Goal: Check status: Check status

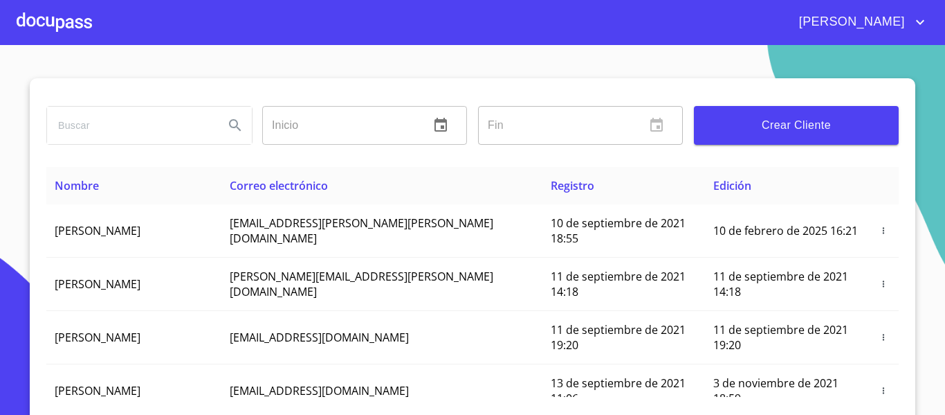
click at [55, 17] on div at bounding box center [54, 22] width 75 height 44
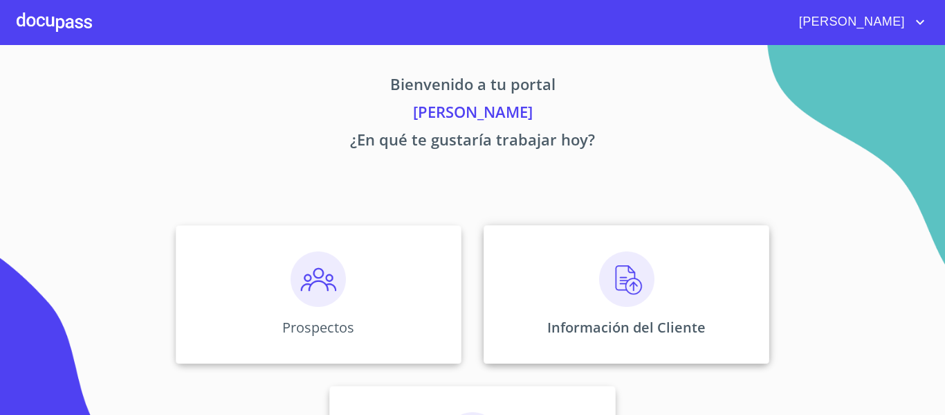
click at [509, 272] on div "Información del Cliente" at bounding box center [627, 294] width 286 height 138
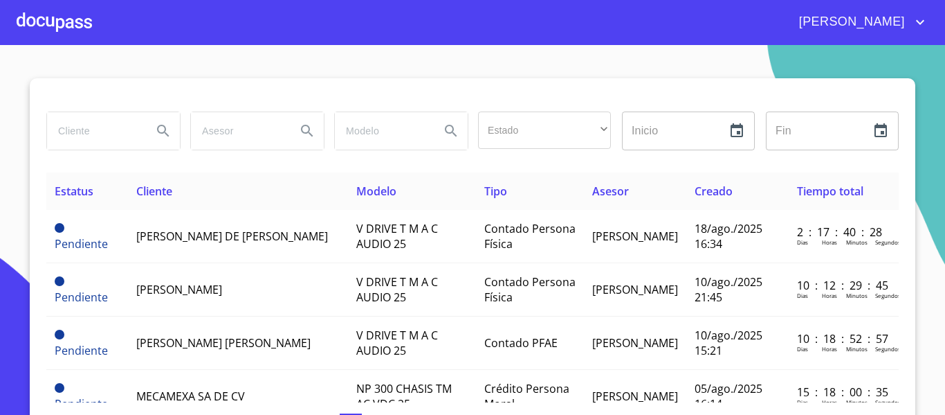
click at [93, 128] on input "search" at bounding box center [94, 130] width 94 height 37
type input "[PERSON_NAME]"
click at [156, 134] on icon "Search" at bounding box center [163, 131] width 17 height 17
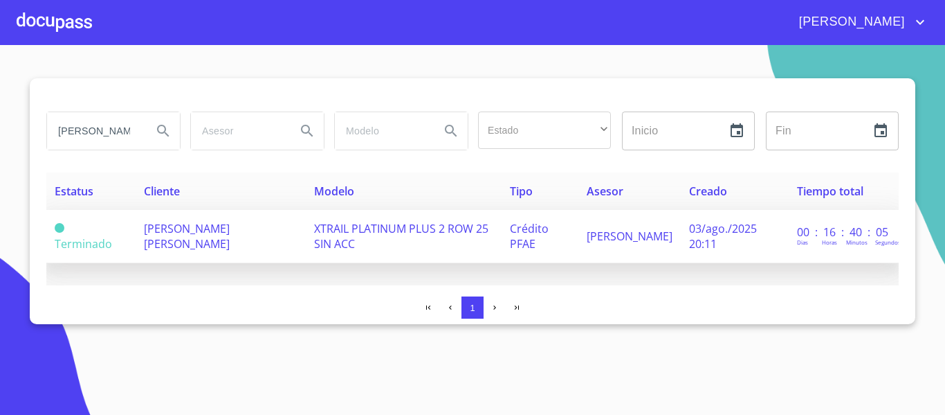
click at [371, 244] on span "XTRAIL PLATINUM PLUS 2 ROW 25 SIN ACC" at bounding box center [401, 236] width 174 height 30
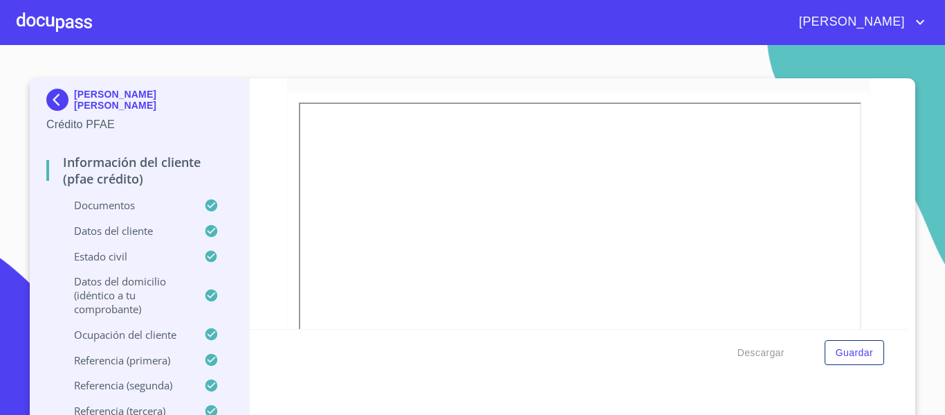
scroll to position [217, 0]
click at [60, 99] on img at bounding box center [60, 100] width 28 height 22
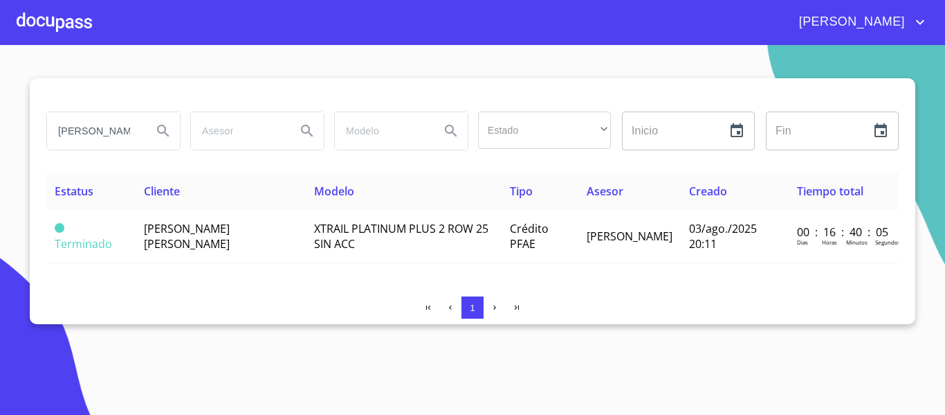
click at [132, 130] on input "[PERSON_NAME]" at bounding box center [94, 130] width 94 height 37
click at [120, 131] on input "[PERSON_NAME]" at bounding box center [94, 130] width 94 height 37
type input "K"
type input "g"
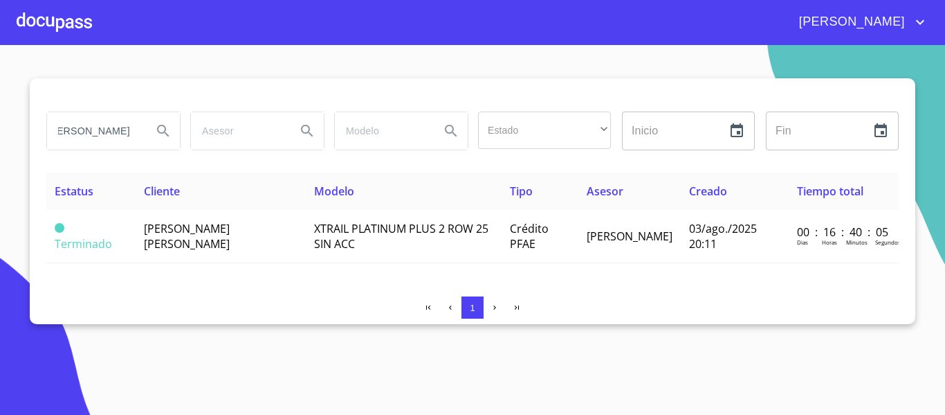
type input "[PERSON_NAME]"
click at [158, 136] on icon "Search" at bounding box center [163, 131] width 17 height 17
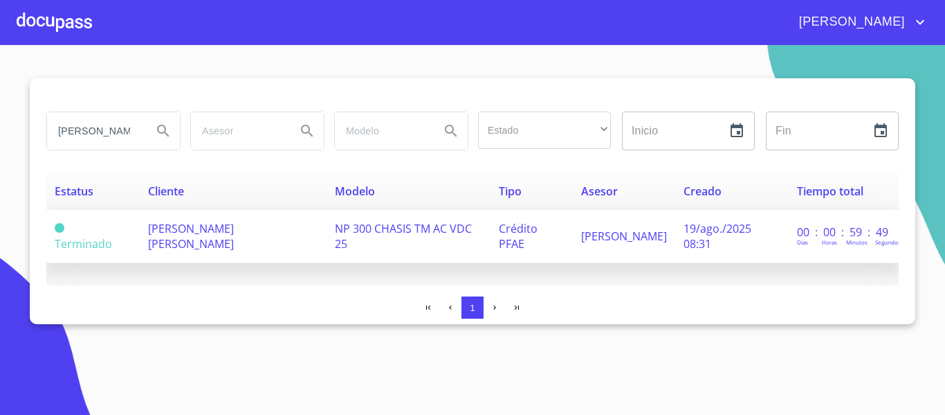
click at [472, 227] on span "NP 300 CHASIS TM AC VDC 25" at bounding box center [403, 236] width 137 height 30
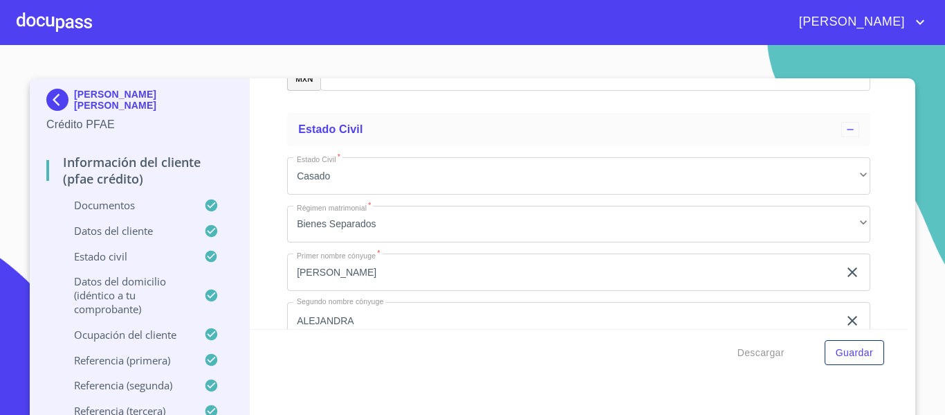
scroll to position [4888, 0]
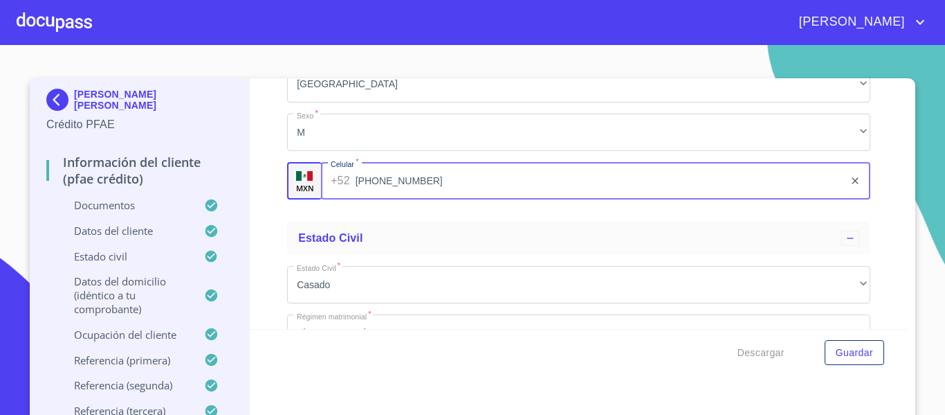
drag, startPoint x: 318, startPoint y: 197, endPoint x: 413, endPoint y: 197, distance: 94.8
click at [413, 197] on input "[PHONE_NUMBER]" at bounding box center [600, 180] width 489 height 37
click at [46, 100] on img at bounding box center [60, 100] width 28 height 22
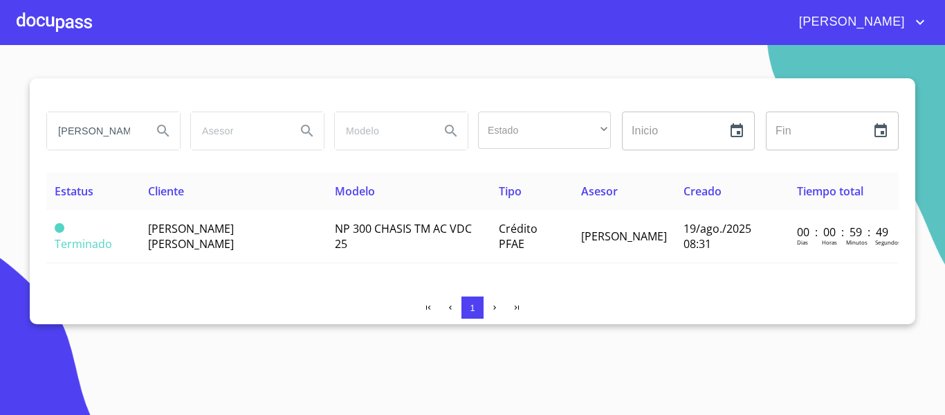
click at [129, 131] on input "[PERSON_NAME]" at bounding box center [94, 130] width 94 height 37
type input "G"
type input "g"
type input "GESA"
click at [157, 132] on icon "Search" at bounding box center [163, 131] width 17 height 17
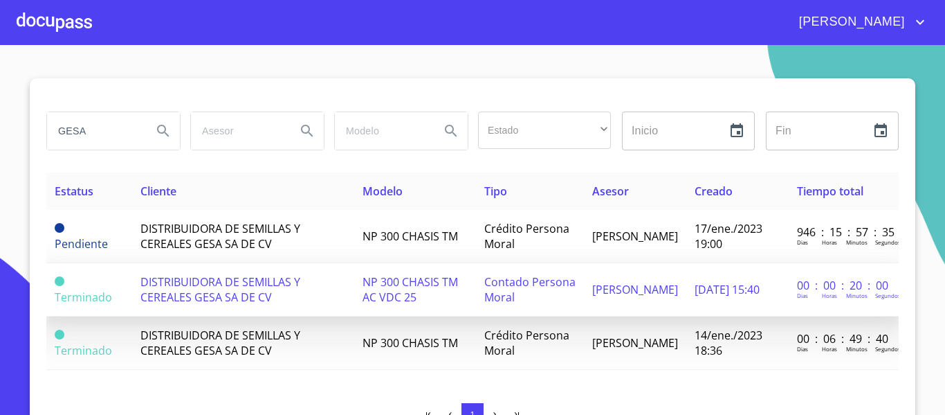
click at [457, 290] on td "NP 300 CHASIS TM AC VDC 25" at bounding box center [415, 289] width 122 height 53
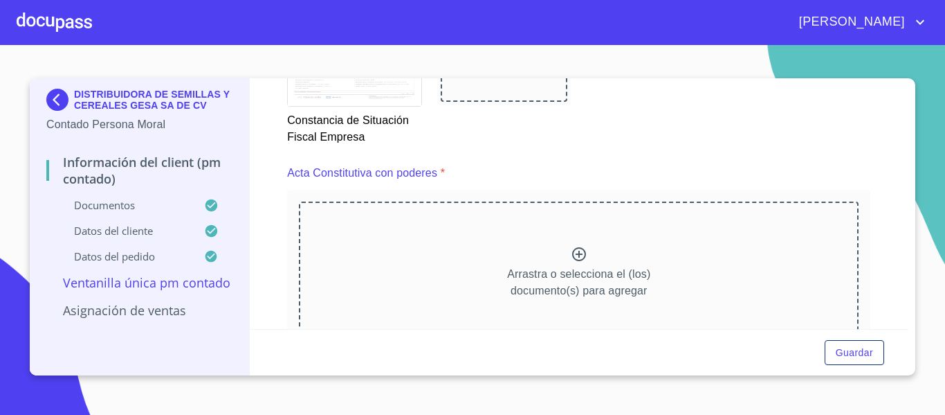
scroll to position [1633, 0]
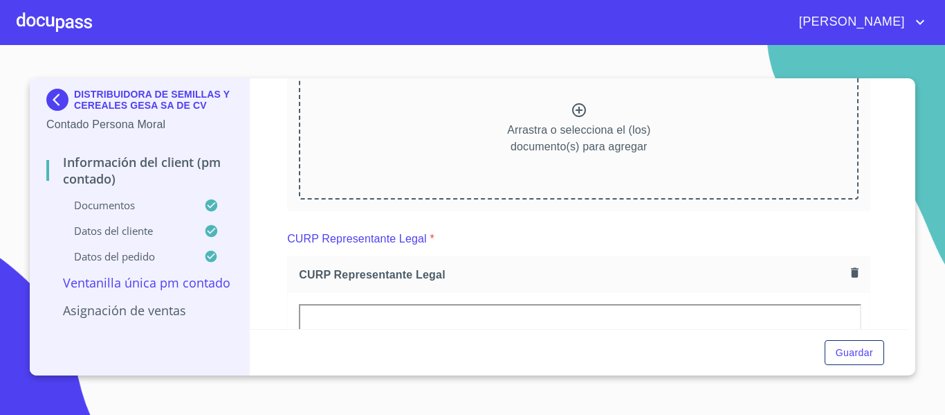
click at [531, 118] on div "Arrastra o selecciona el (los) documento(s) para agregar" at bounding box center [579, 127] width 560 height 141
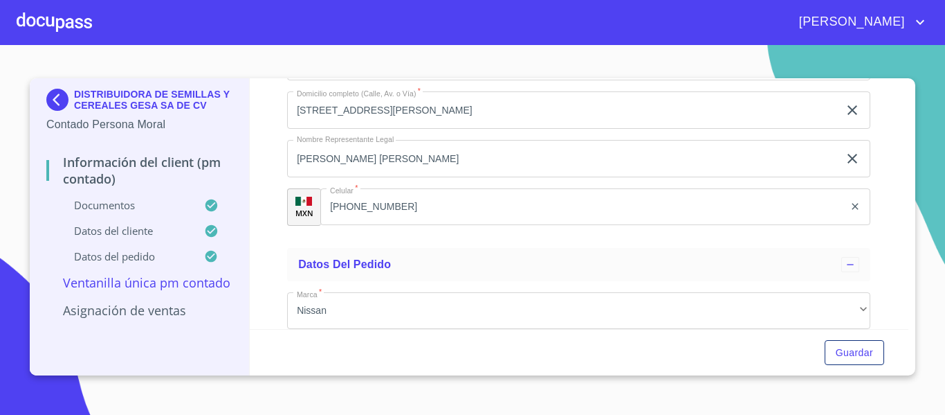
scroll to position [3897, 0]
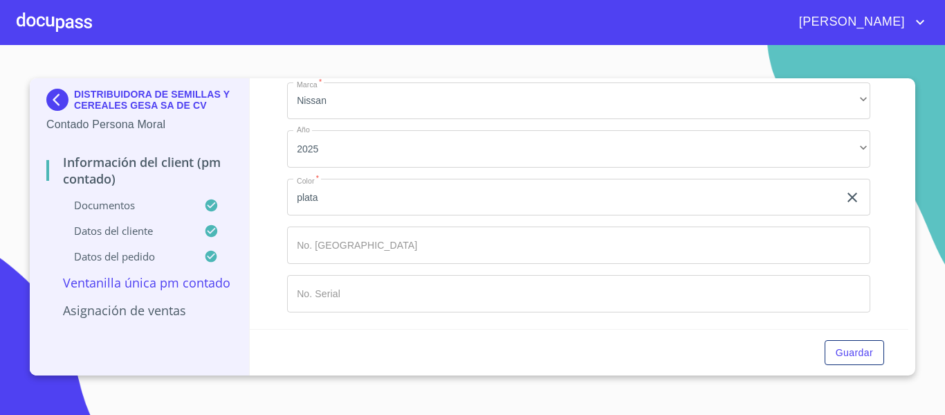
click at [63, 103] on img at bounding box center [60, 100] width 28 height 22
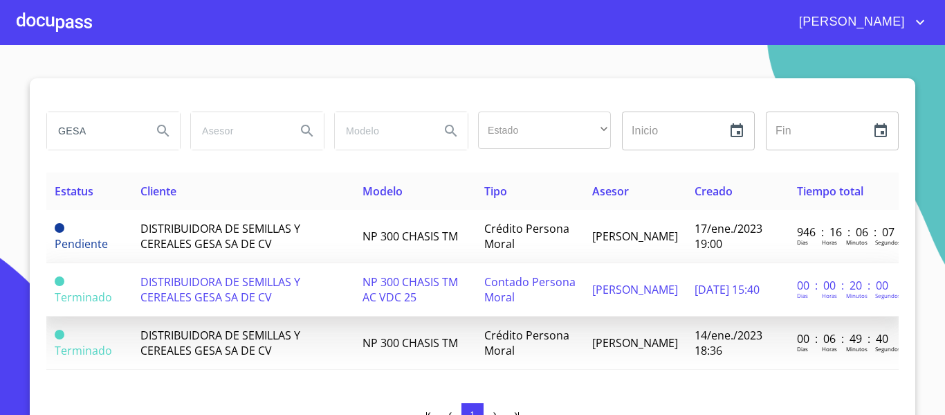
click at [626, 291] on span "[PERSON_NAME]" at bounding box center [635, 289] width 86 height 15
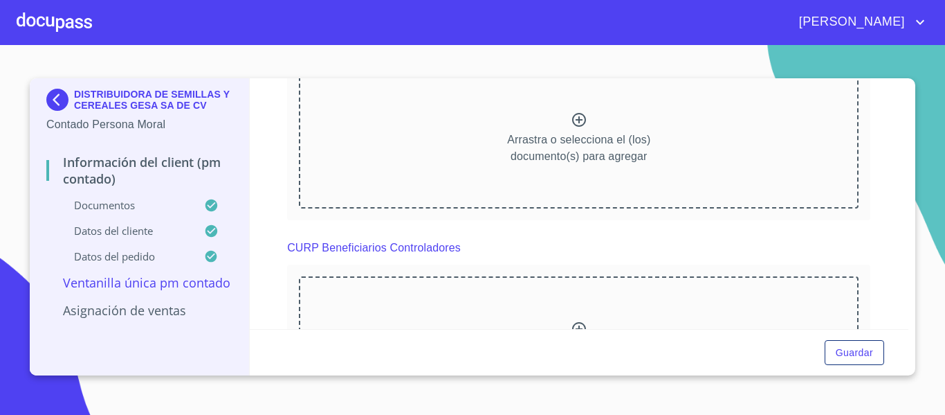
scroll to position [3800, 0]
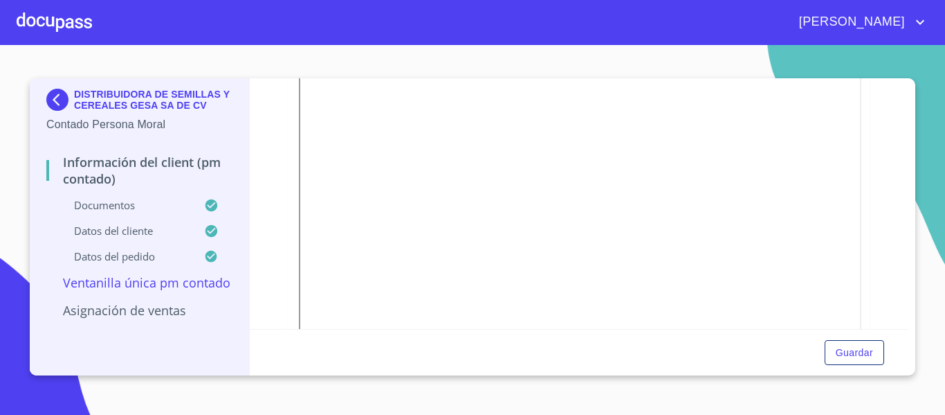
scroll to position [270, 0]
